Goal: Book appointment/travel/reservation

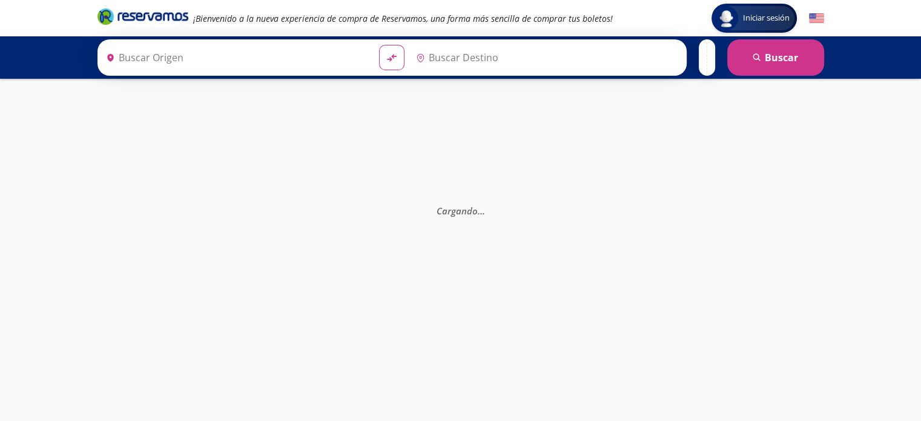
type input "Colima, Colima"
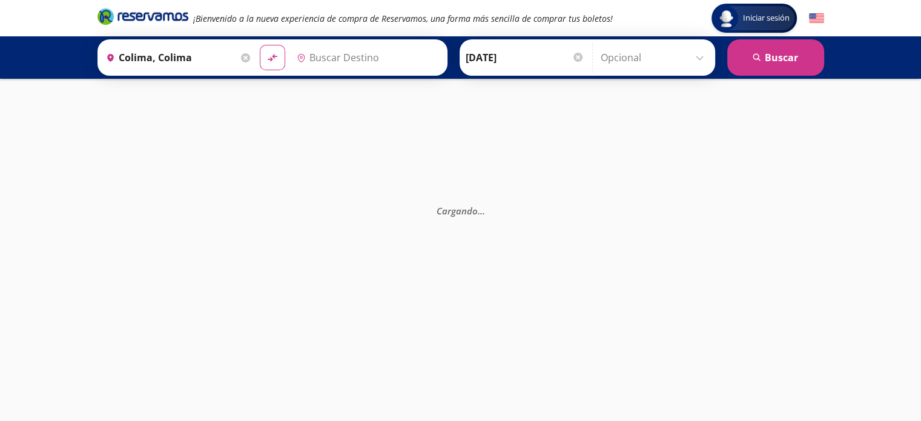
type input "[GEOGRAPHIC_DATA], [GEOGRAPHIC_DATA]"
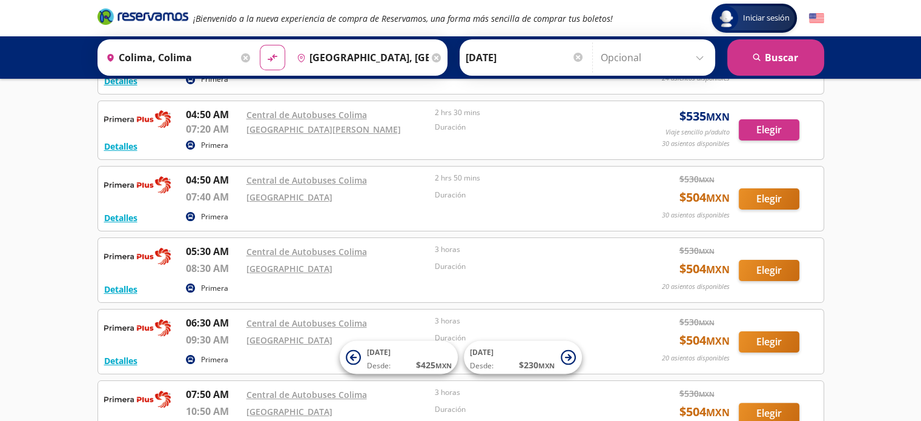
scroll to position [242, 0]
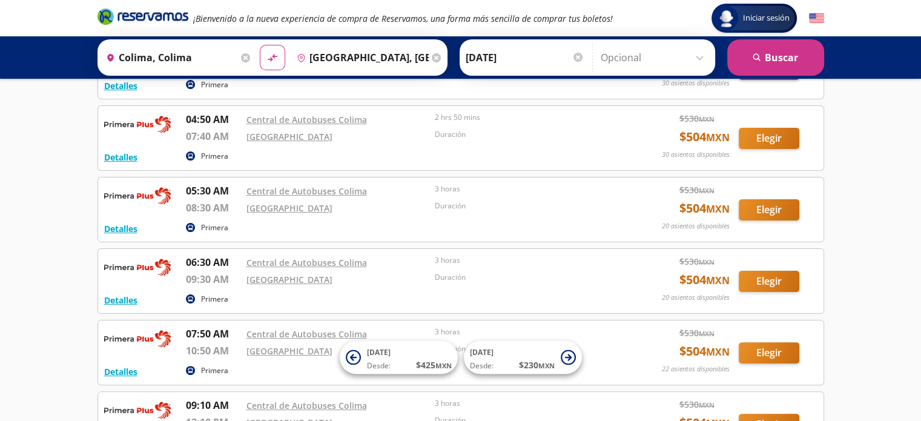
click at [208, 56] on input "Colima, Colima" at bounding box center [169, 57] width 137 height 30
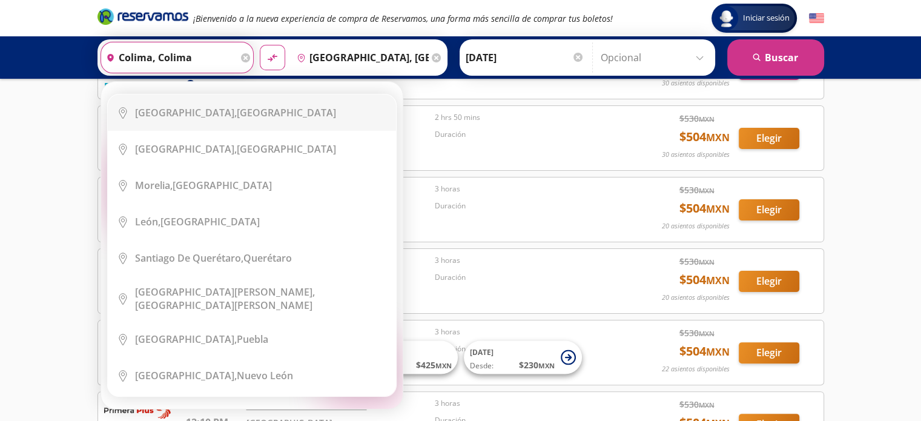
click at [208, 111] on b "[GEOGRAPHIC_DATA]," at bounding box center [186, 112] width 102 height 13
type input "[GEOGRAPHIC_DATA], [GEOGRAPHIC_DATA]"
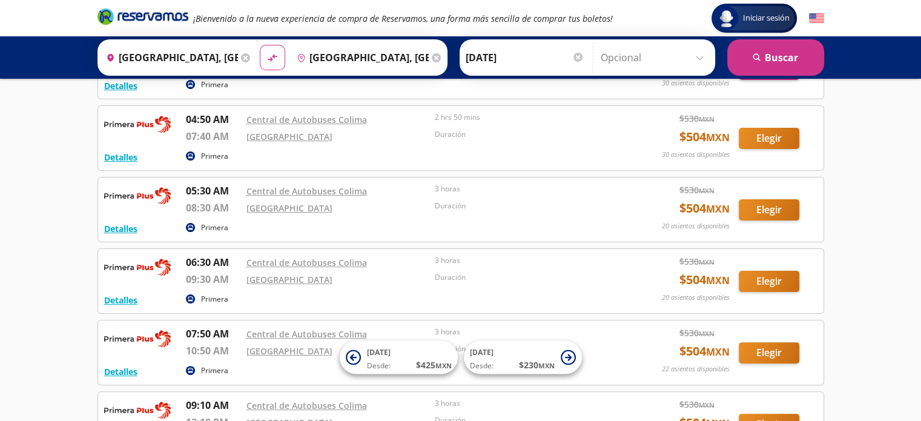
click at [382, 55] on input "[GEOGRAPHIC_DATA], [GEOGRAPHIC_DATA]" at bounding box center [360, 57] width 137 height 30
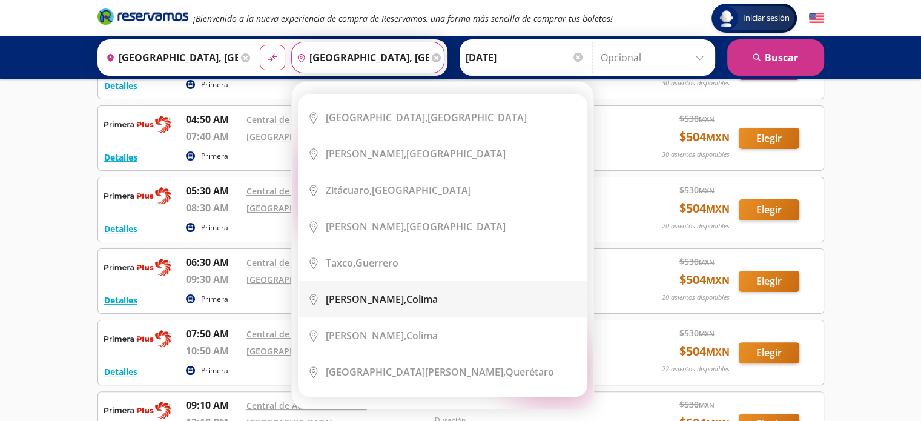
scroll to position [727, 0]
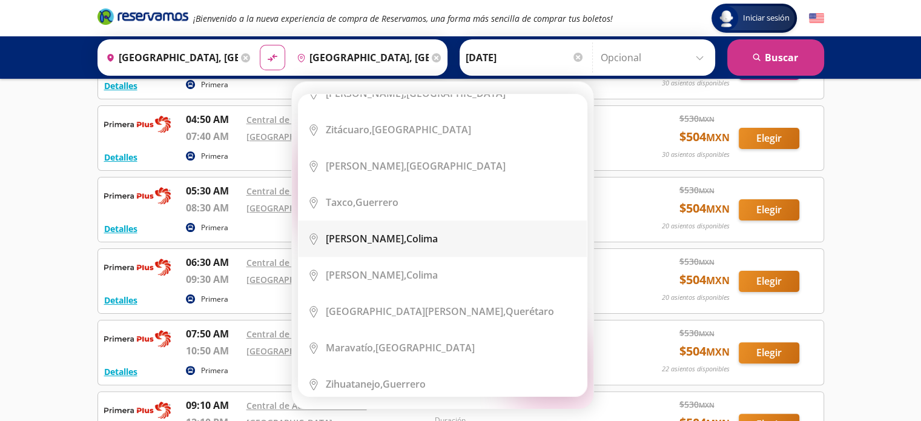
click at [383, 232] on div "Manzanillo, Colima" at bounding box center [382, 238] width 112 height 13
type input "Manzanillo, Colima"
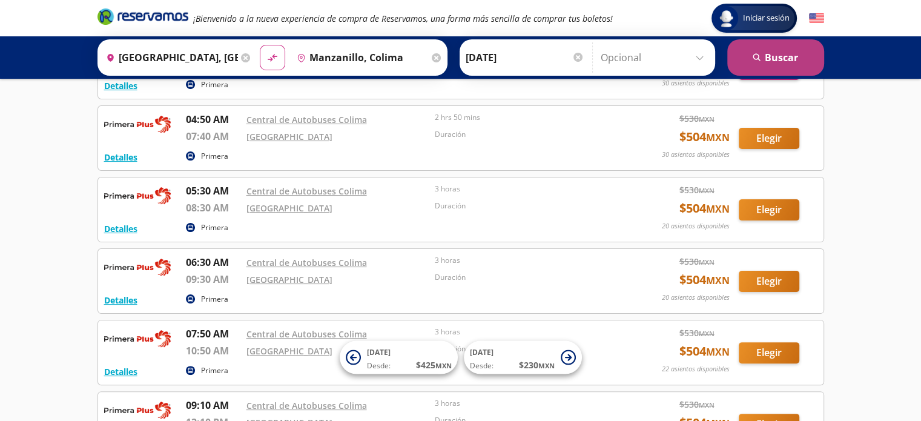
click at [739, 47] on button "search [GEOGRAPHIC_DATA]" at bounding box center [775, 57] width 97 height 36
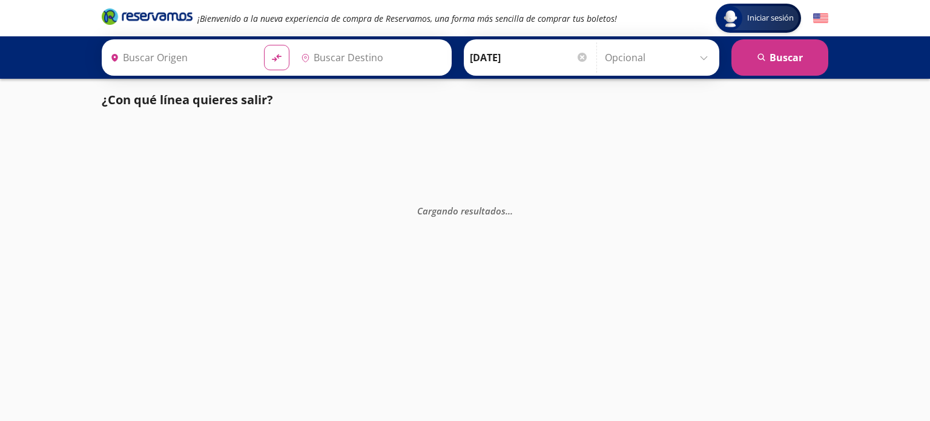
type input "[GEOGRAPHIC_DATA], [GEOGRAPHIC_DATA]"
type input "Manzanillo, Colima"
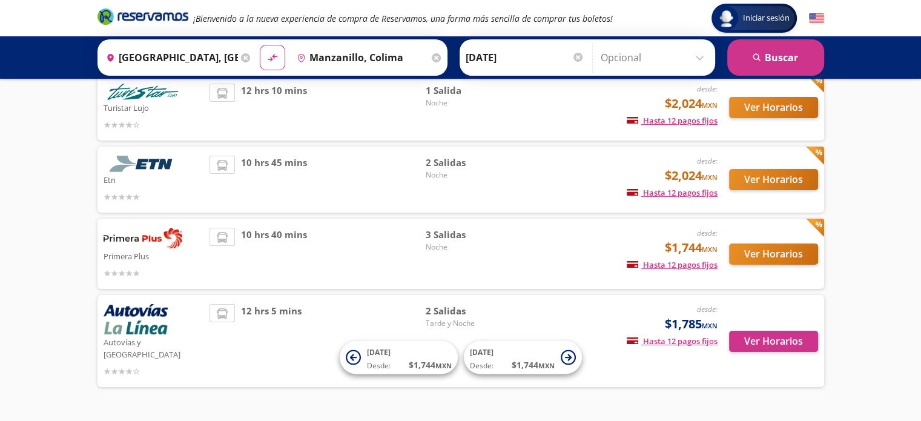
scroll to position [111, 0]
